Goal: Subscribe to service/newsletter

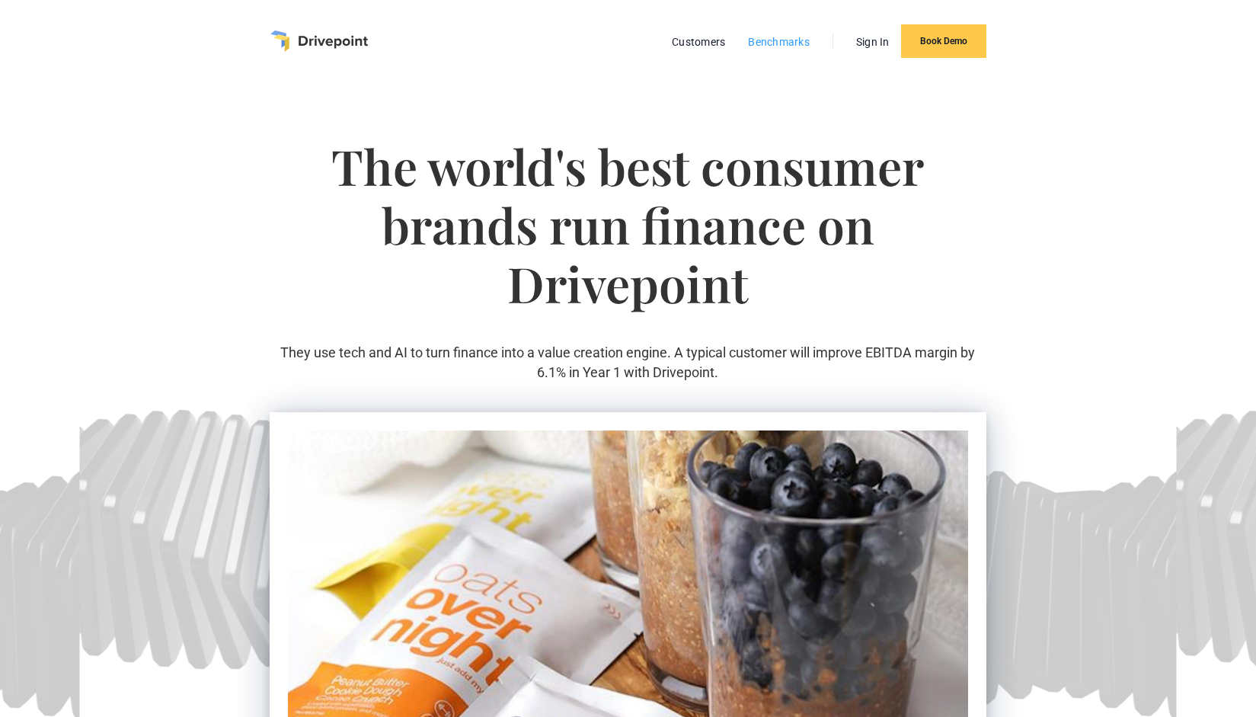
drag, startPoint x: 0, startPoint y: 0, endPoint x: 783, endPoint y: 44, distance: 784.1
click at [783, 44] on link "Benchmarks" at bounding box center [778, 42] width 77 height 20
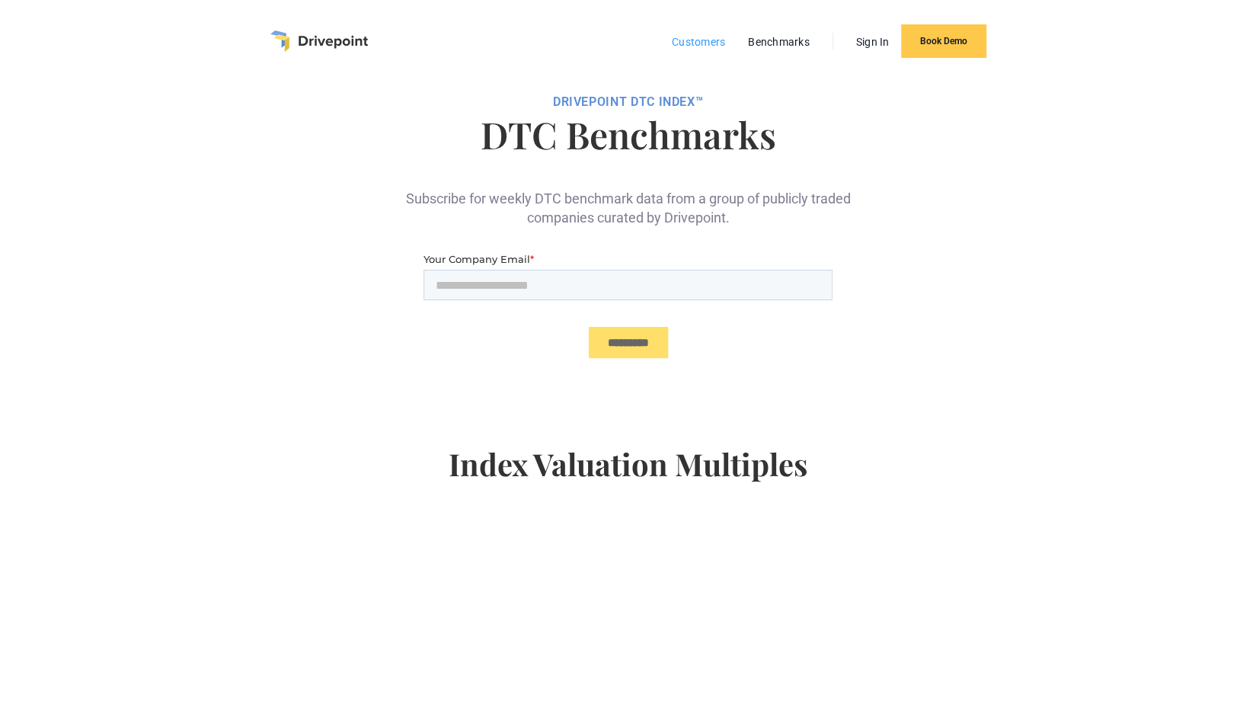
click at [698, 43] on link "Customers" at bounding box center [698, 42] width 69 height 20
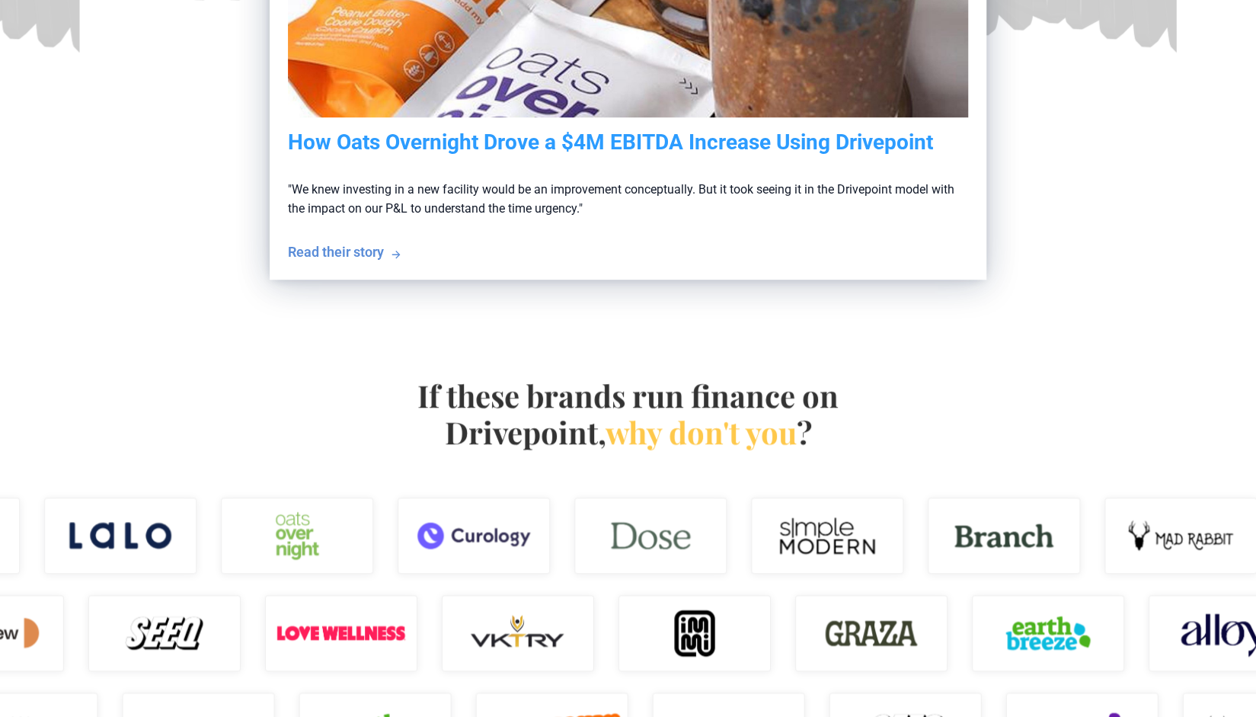
scroll to position [667, 0]
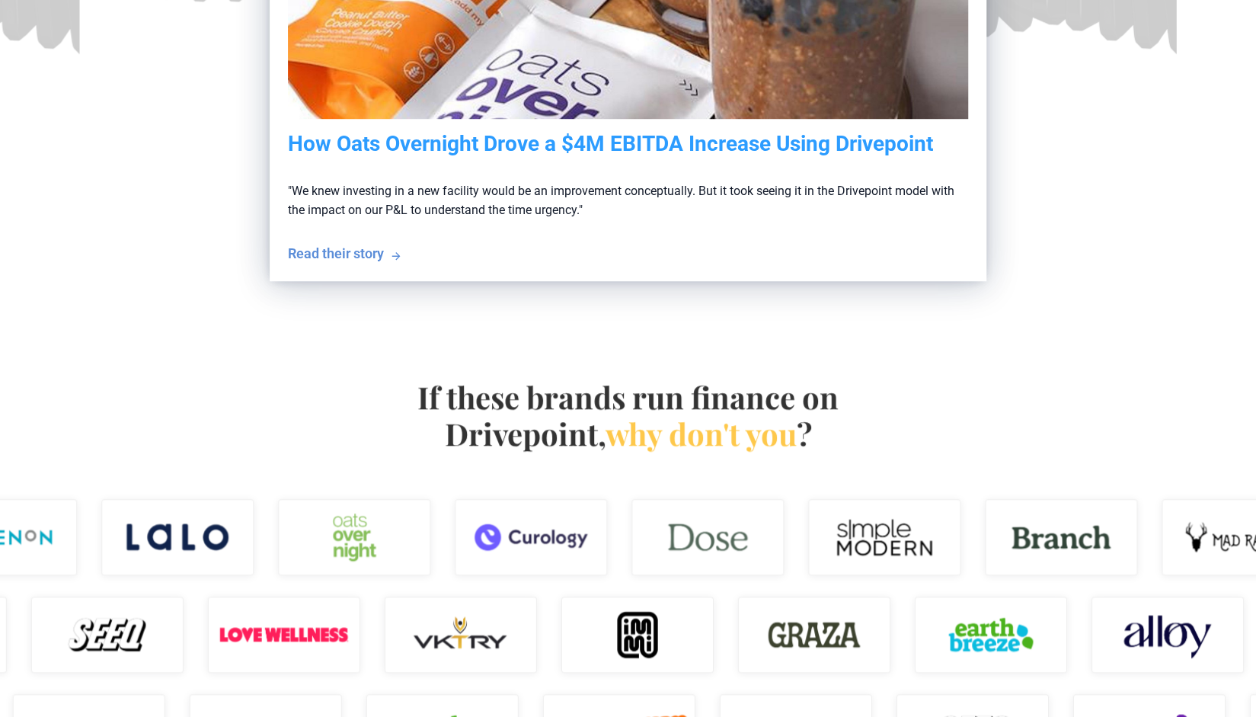
click at [446, 435] on h4 "If these brands run finance on Drivepoint, why don't you ?" at bounding box center [628, 414] width 437 height 73
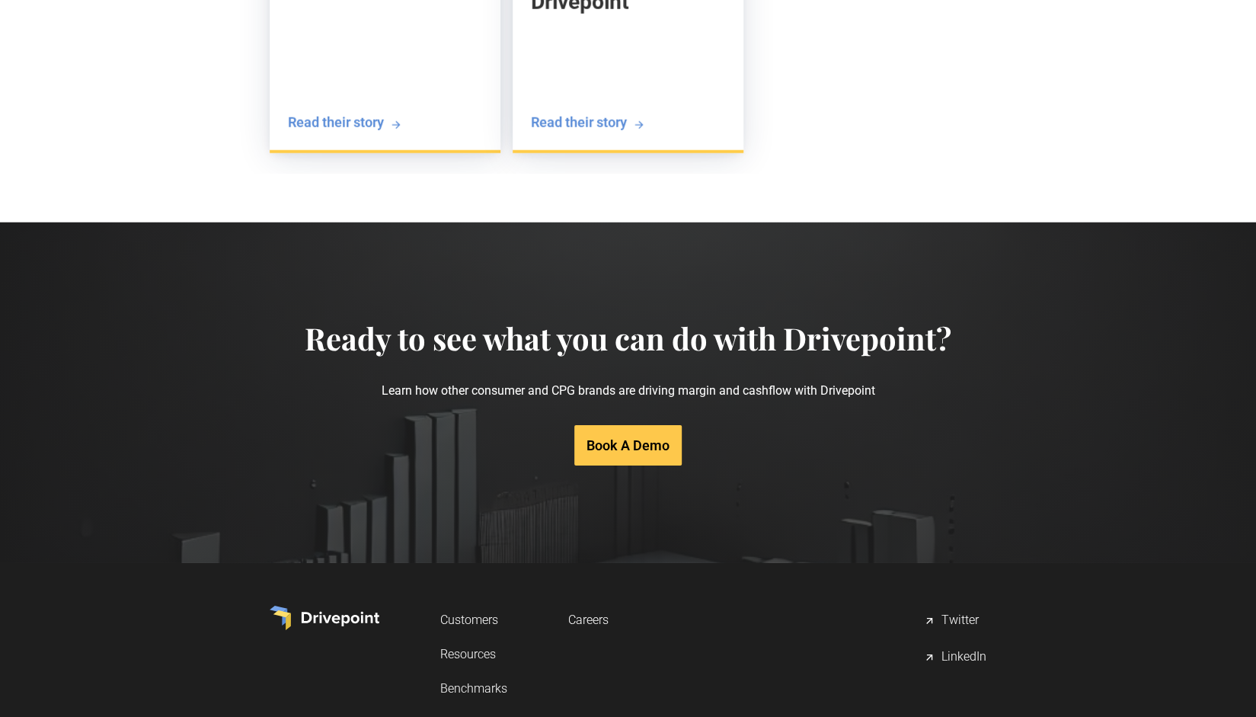
scroll to position [3110, 0]
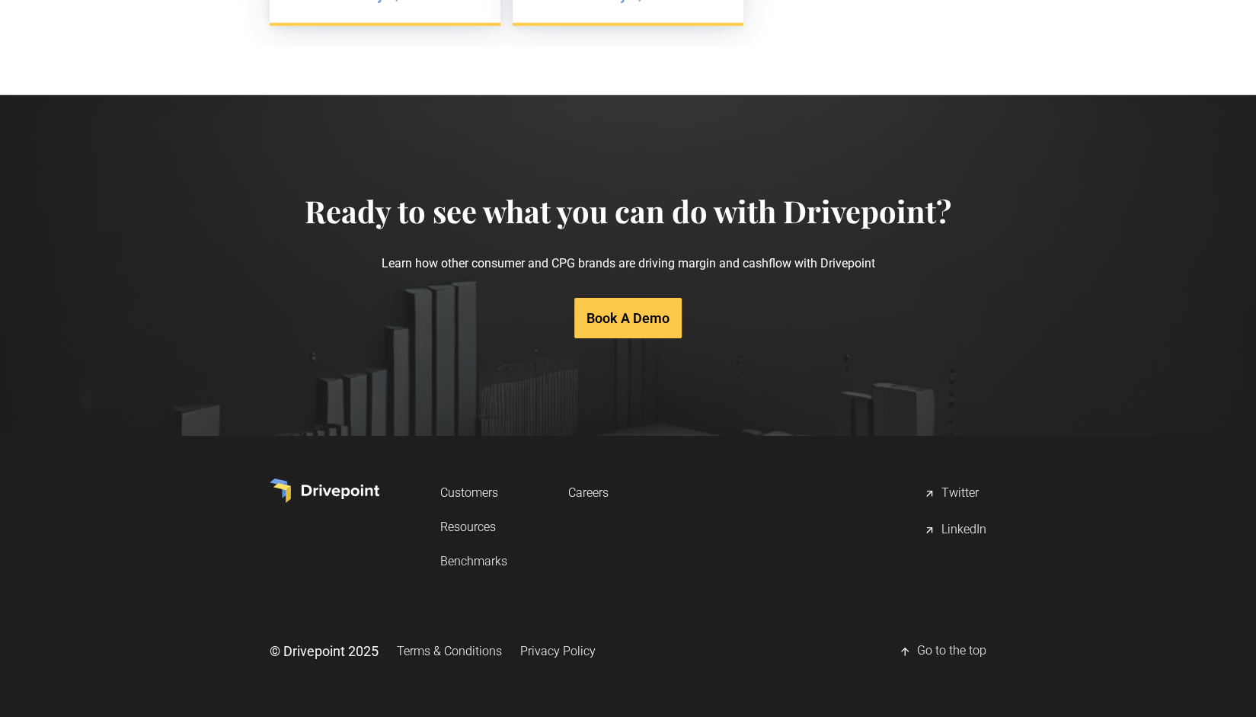
click at [462, 560] on link "Benchmarks" at bounding box center [473, 561] width 67 height 28
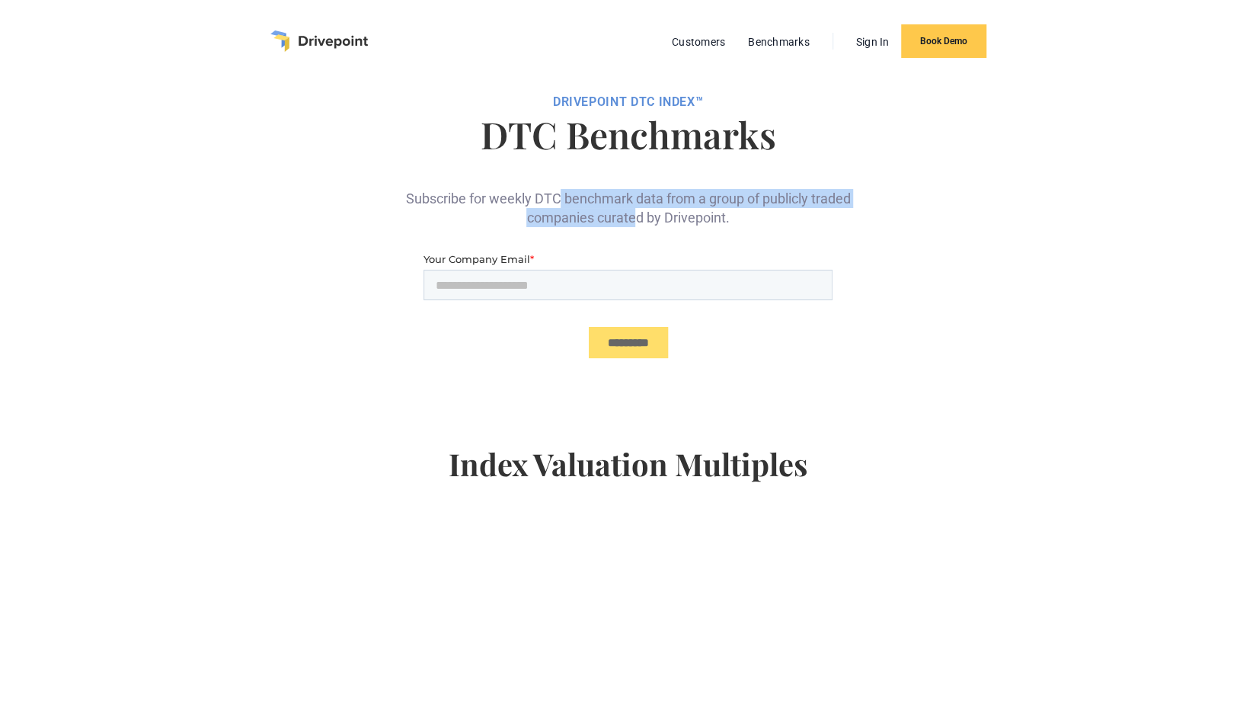
drag, startPoint x: 560, startPoint y: 200, endPoint x: 634, endPoint y: 218, distance: 75.4
click at [634, 218] on div "Subscribe for weekly DTC benchmark data from a group of publicly traded compani…" at bounding box center [627, 195] width 457 height 62
click at [515, 286] on input "Your Company Email *" at bounding box center [627, 285] width 409 height 30
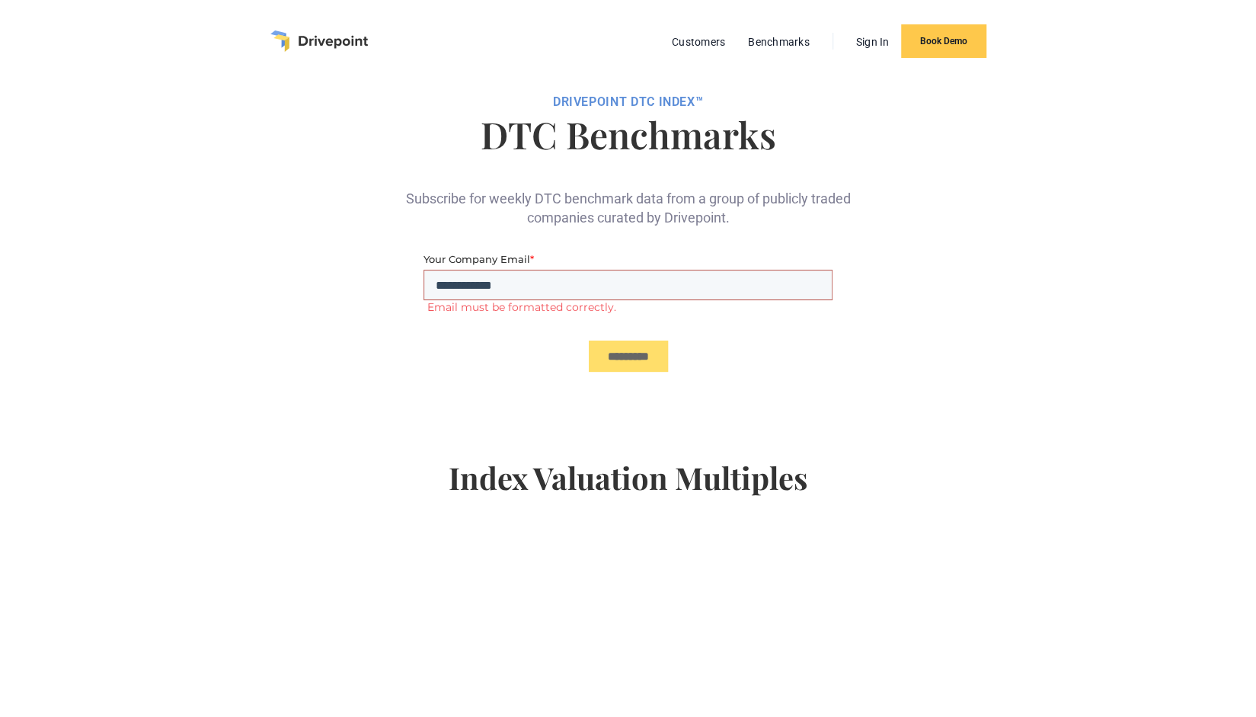
type input "**********"
click at [611, 336] on input "*********" at bounding box center [628, 342] width 79 height 31
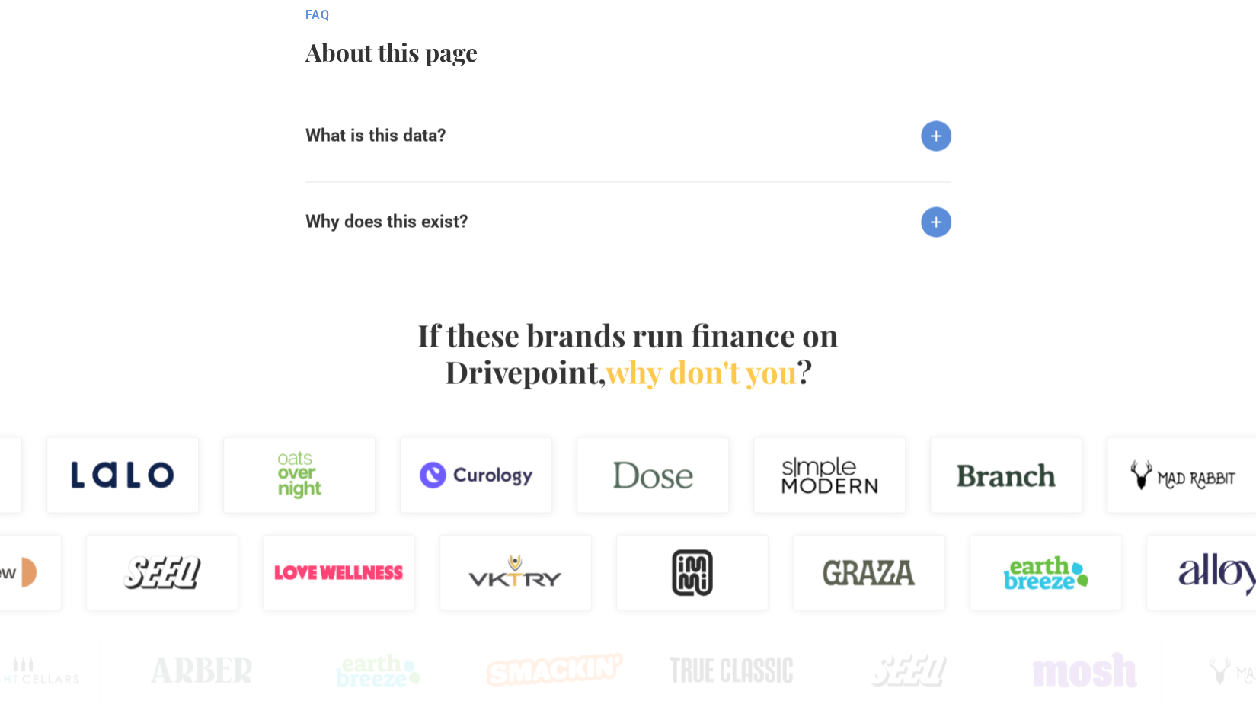
scroll to position [1609, 0]
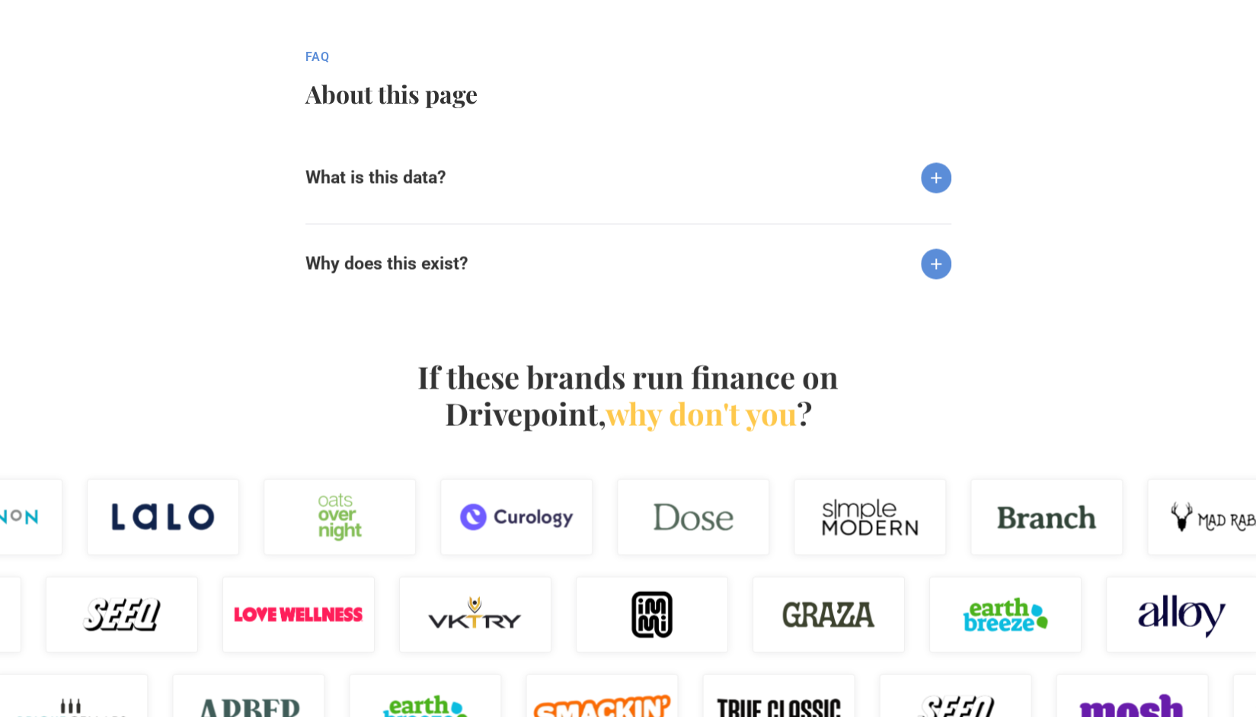
click at [679, 190] on div "What is this data?" at bounding box center [628, 165] width 646 height 55
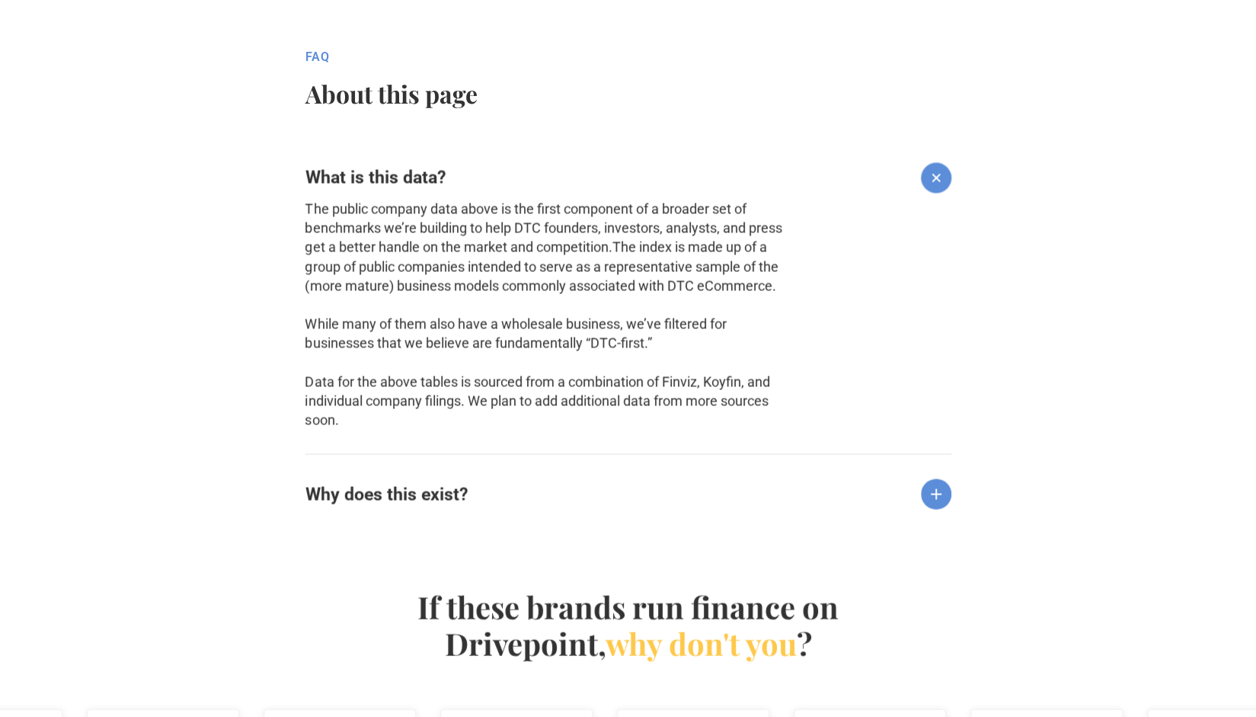
click at [456, 491] on h6 "Why does this exist?" at bounding box center [386, 494] width 162 height 21
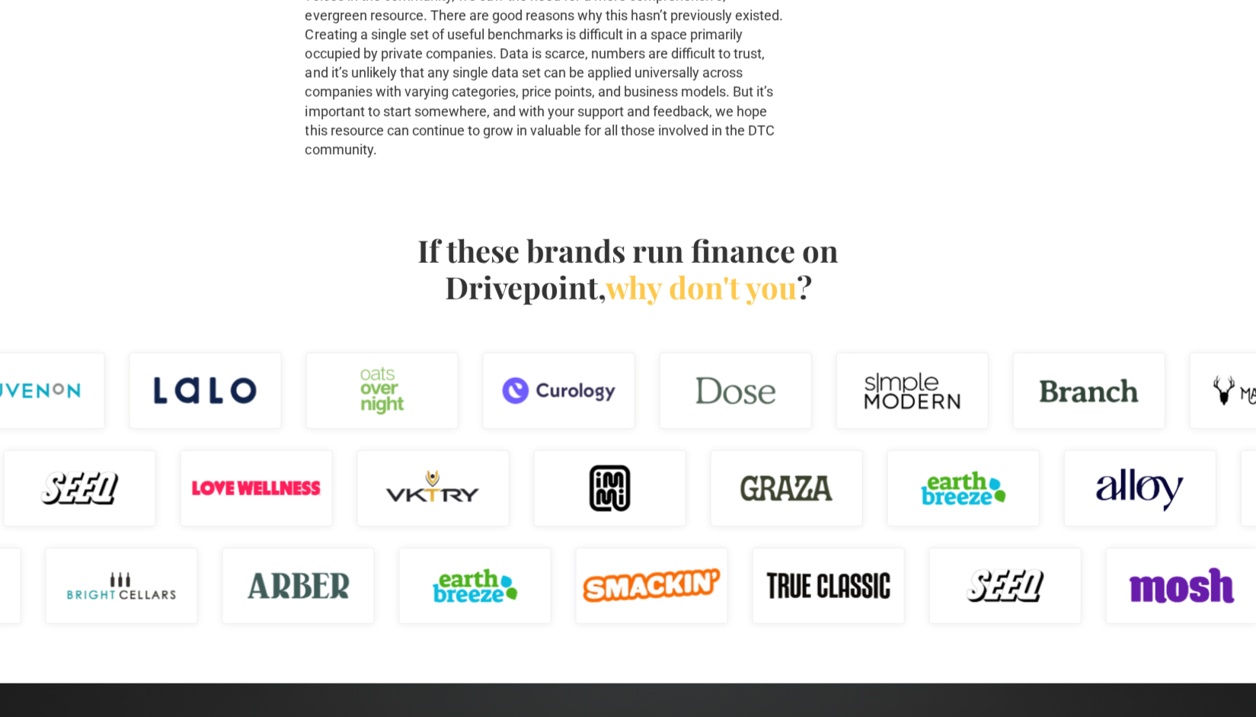
scroll to position [2265, 0]
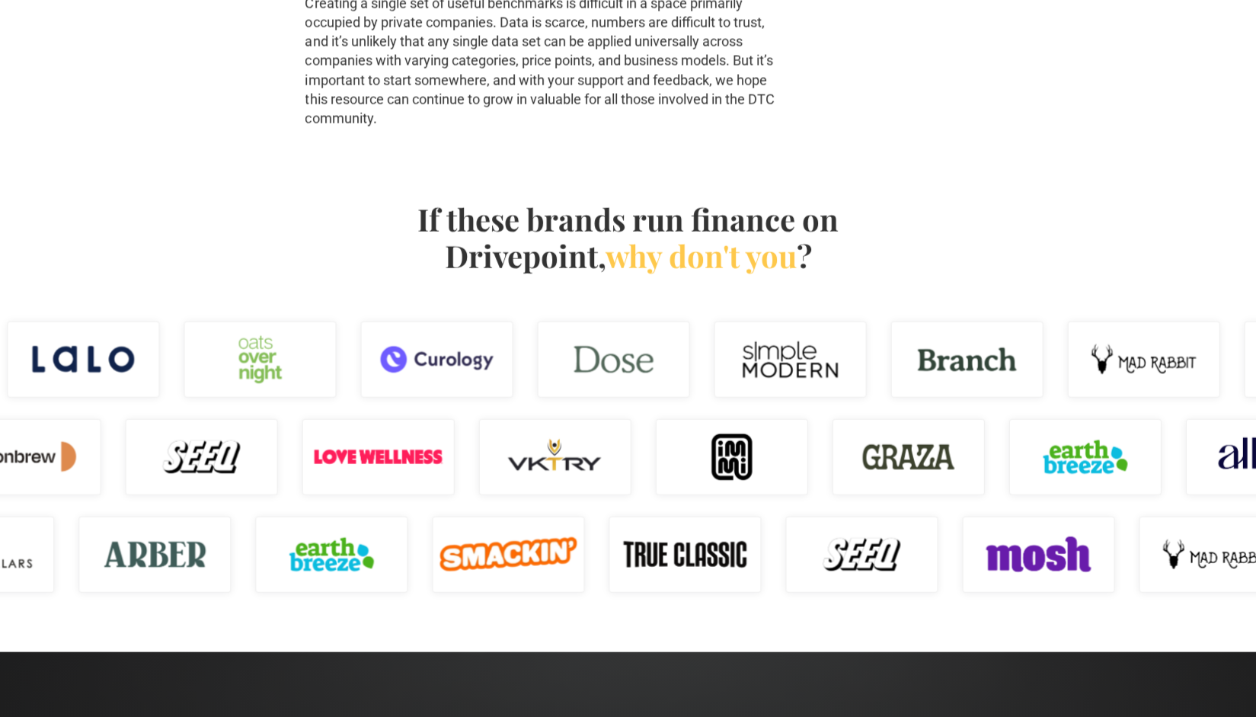
click at [251, 275] on div "If these brands run finance on Drivepoint, why don't you ?" at bounding box center [628, 256] width 928 height 110
click at [317, 267] on div "If these brands run finance on Drivepoint, why don't you ?" at bounding box center [628, 256] width 928 height 110
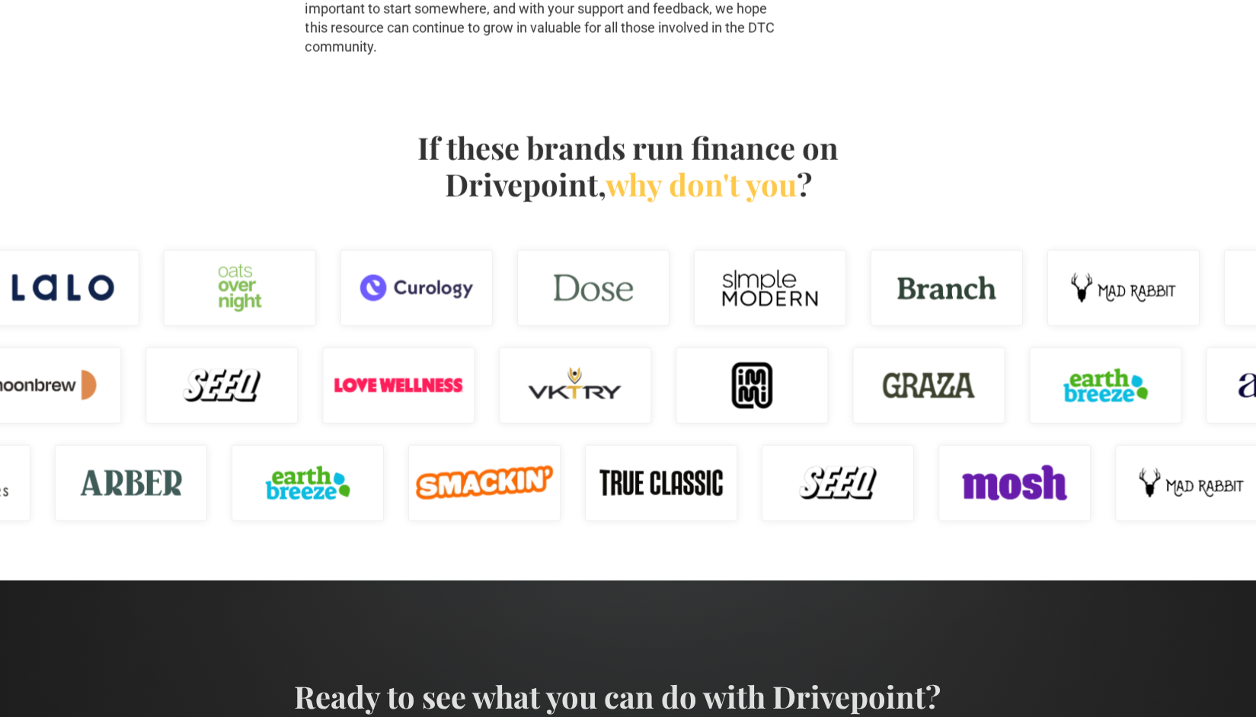
scroll to position [2383, 0]
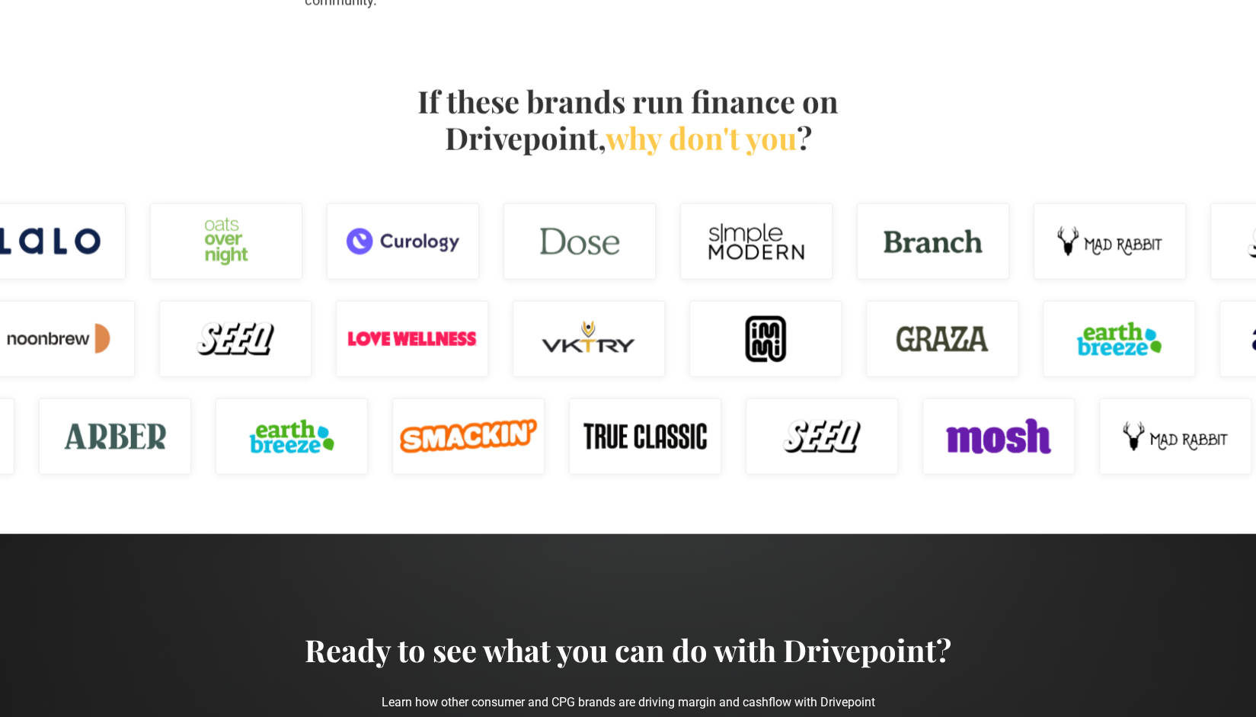
click at [749, 345] on img at bounding box center [765, 339] width 152 height 76
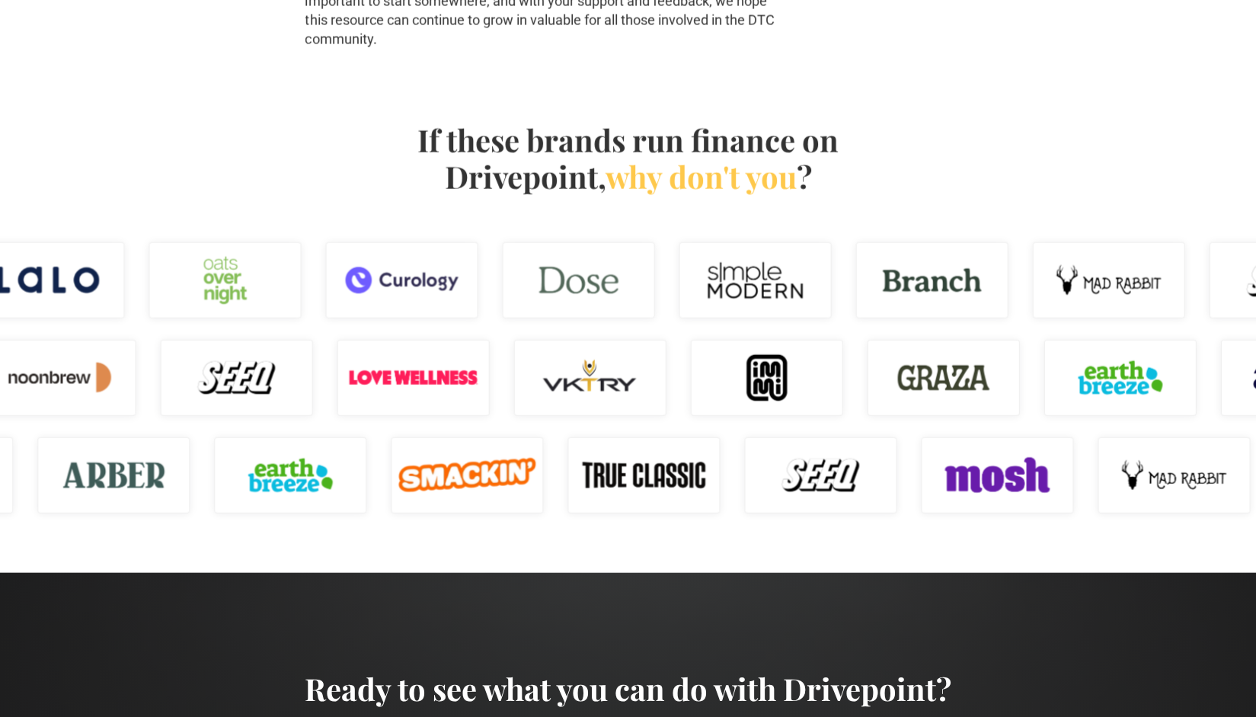
scroll to position [2345, 0]
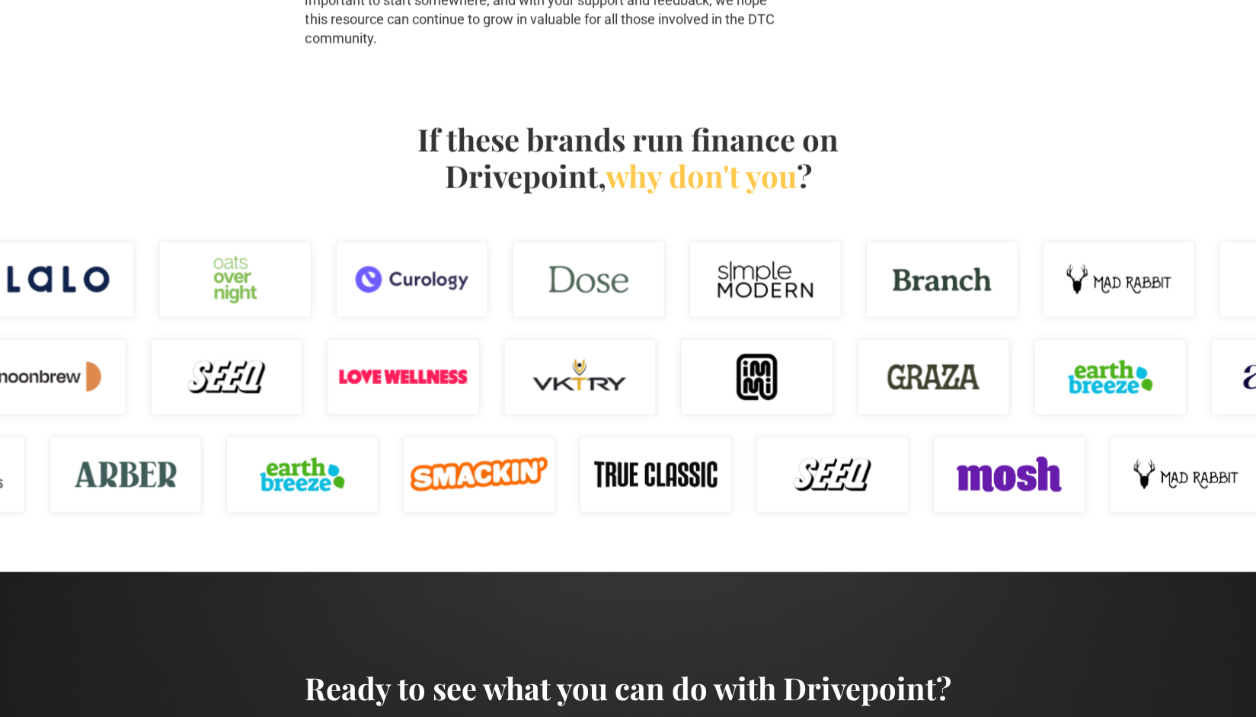
click at [484, 487] on img at bounding box center [478, 474] width 152 height 76
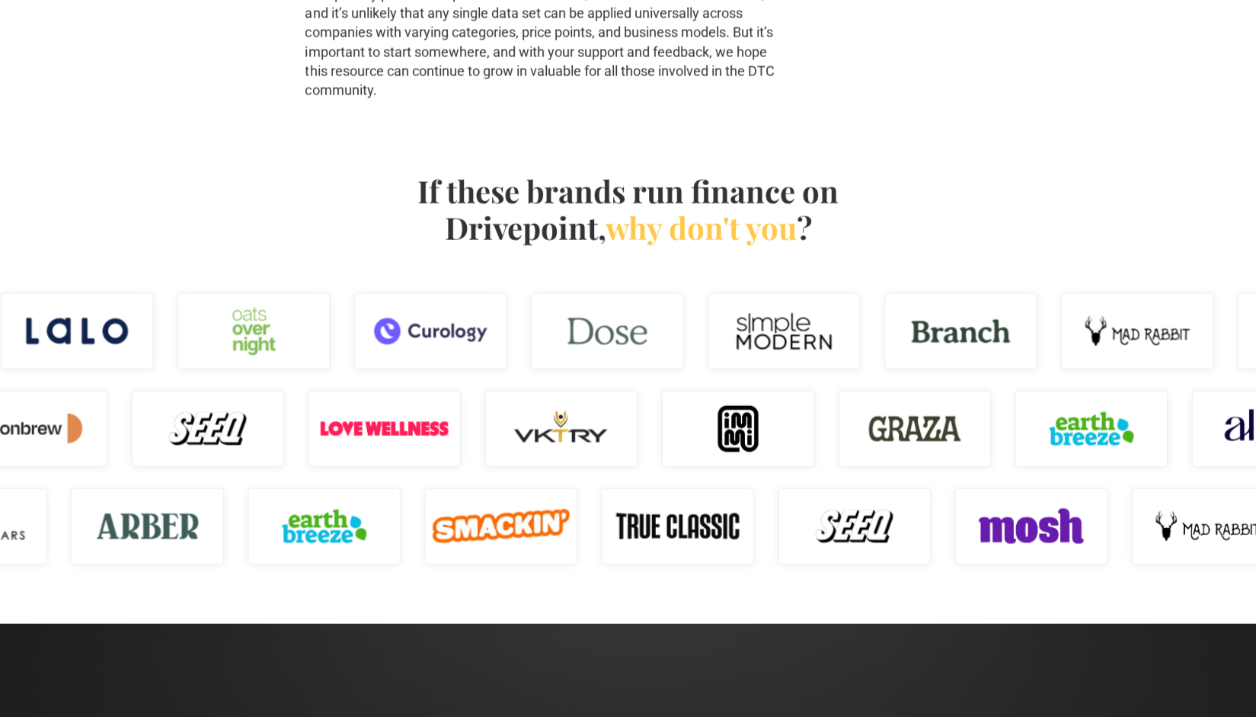
scroll to position [2319, 0]
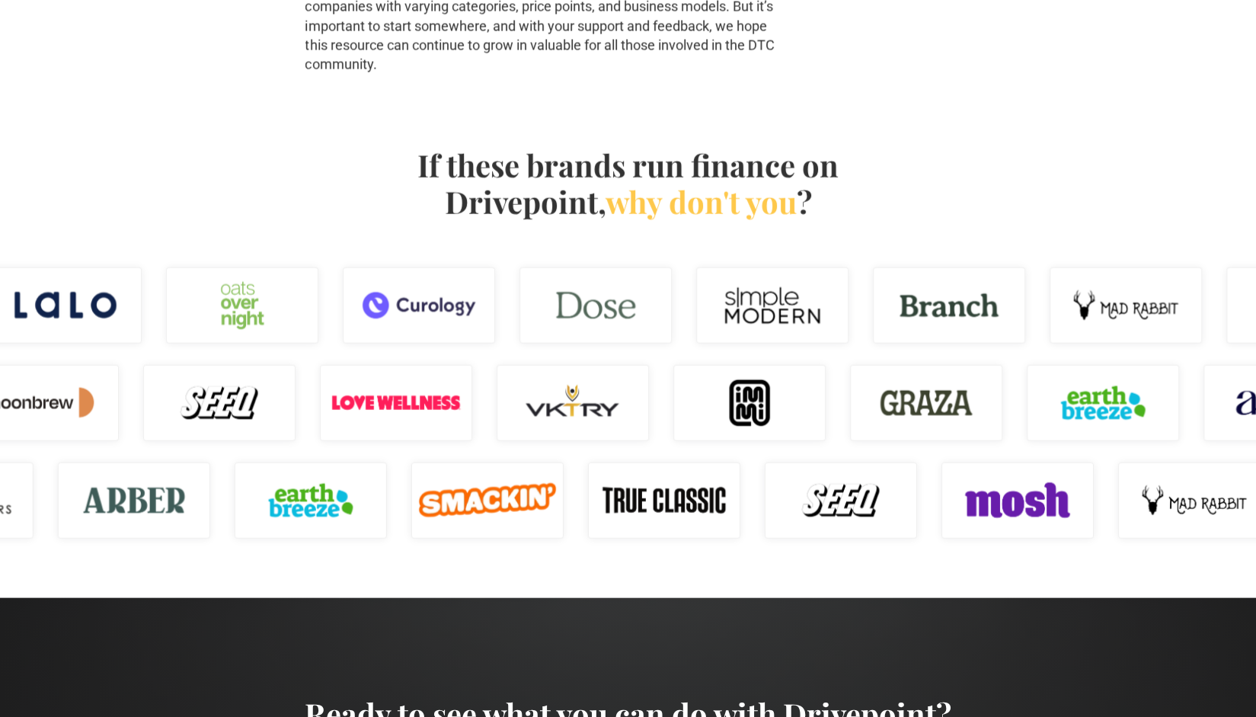
click at [848, 328] on img at bounding box center [772, 305] width 152 height 76
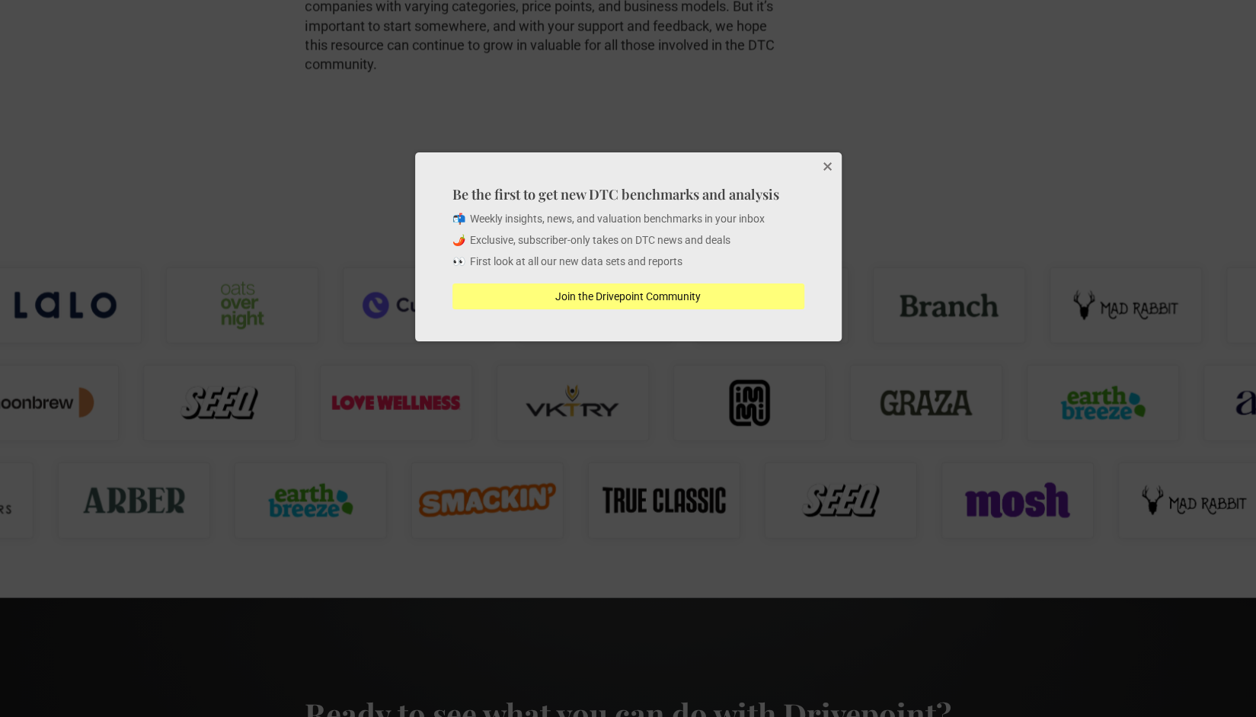
click at [670, 307] on button "Join the Drivepoint Community" at bounding box center [628, 296] width 352 height 26
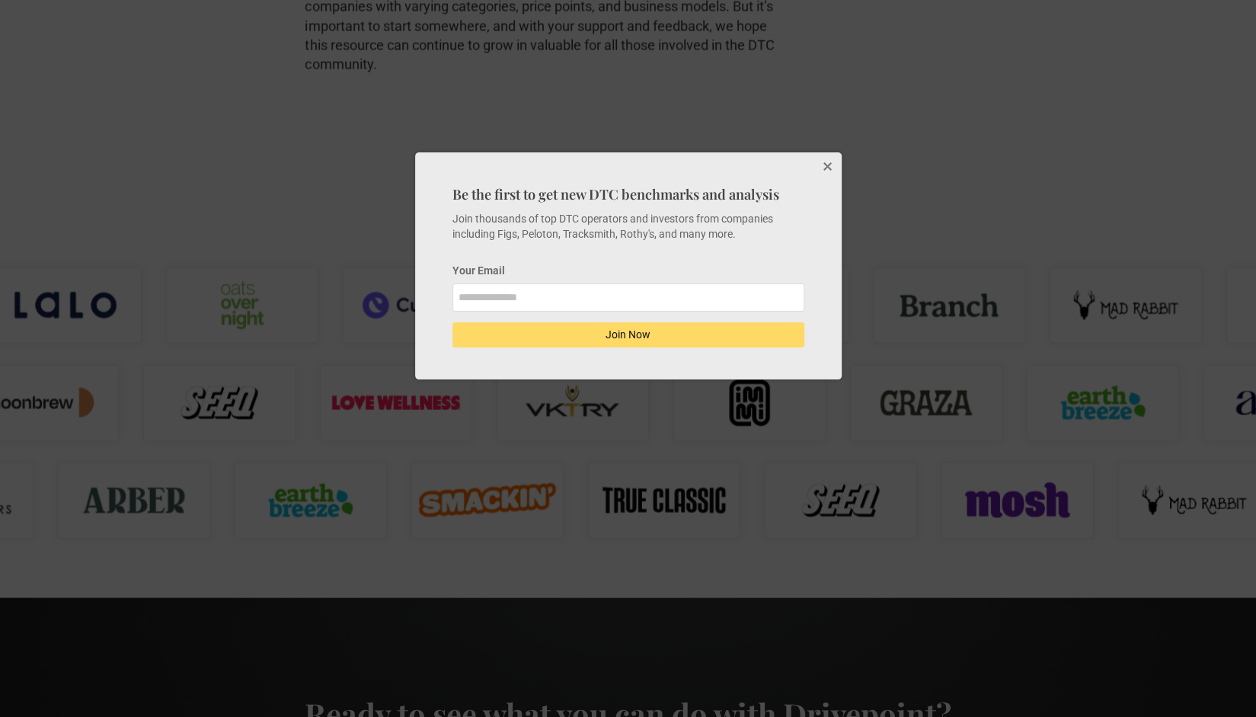
click at [822, 168] on button "Close" at bounding box center [826, 167] width 30 height 30
